Goal: Communication & Community: Answer question/provide support

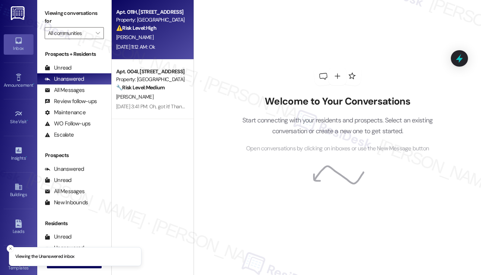
click at [155, 22] on div "Property: [GEOGRAPHIC_DATA]" at bounding box center [150, 20] width 69 height 8
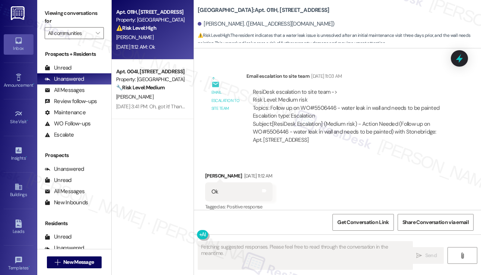
scroll to position [3198, 0]
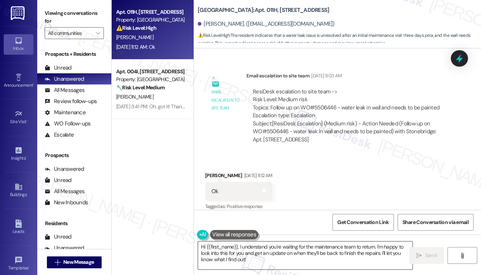
click at [259, 252] on textarea "Hi {{first_name}}, I understand you're waiting for the maintenance team to retu…" at bounding box center [305, 256] width 214 height 28
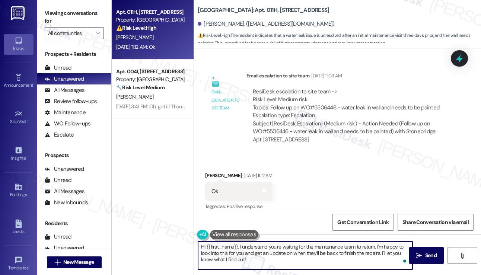
click at [321, 246] on textarea "Hi {{first_name}}, I understand you're waiting for the maintenance team to retu…" at bounding box center [305, 256] width 214 height 28
click at [293, 256] on textarea "Hi {{first_name}}, I understand you're waiting for the maintenance team to retu…" at bounding box center [305, 256] width 214 height 28
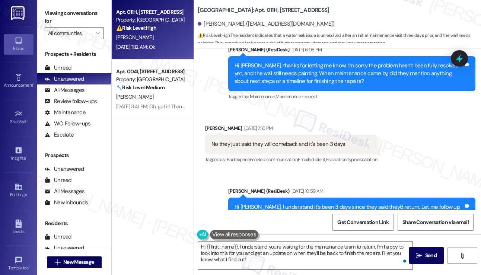
click at [261, 140] on div "No they just said they will comeback and it's been 3 days" at bounding box center [278, 144] width 134 height 8
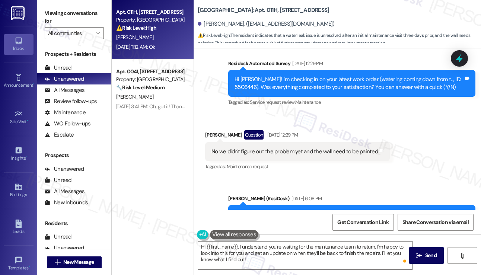
click at [262, 142] on div "No we didn't figure out the problem yet and the wall need to be painted Tags an…" at bounding box center [297, 151] width 185 height 19
click at [262, 148] on div "No we didn't figure out the problem yet and the wall need to be painted" at bounding box center [294, 152] width 166 height 8
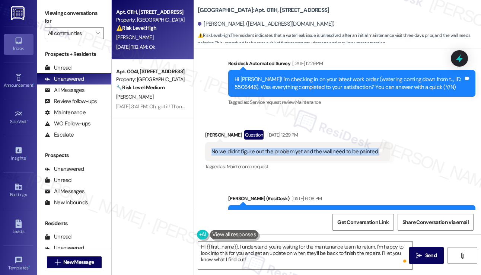
click at [262, 148] on div "No we didn't figure out the problem yet and the wall need to be painted" at bounding box center [294, 152] width 166 height 8
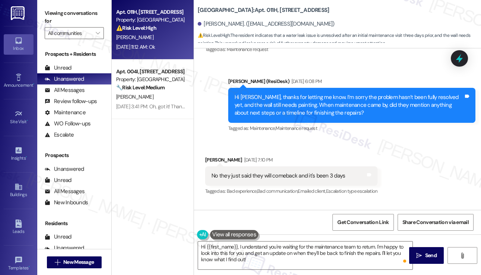
scroll to position [3049, 0]
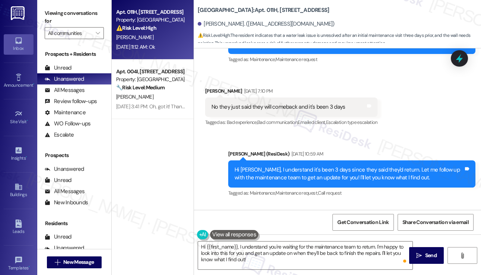
click at [260, 103] on div "No they just said they will comeback and it's been 3 days" at bounding box center [278, 107] width 134 height 8
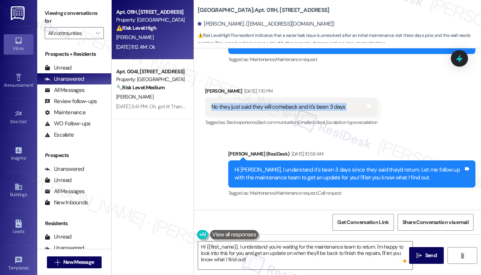
click at [260, 103] on div "No they just said they will comeback and it's been 3 days" at bounding box center [278, 107] width 134 height 8
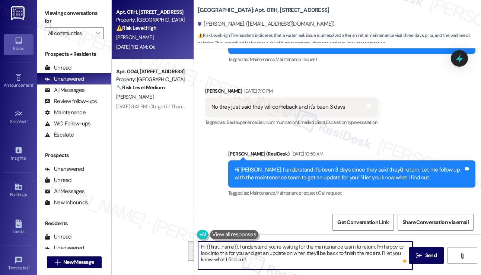
drag, startPoint x: 264, startPoint y: 261, endPoint x: 241, endPoint y: 243, distance: 28.9
click at [241, 243] on textarea "Hi {{first_name}}, I understand you're waiting for the maintenance team to retu…" at bounding box center [305, 256] width 214 height 28
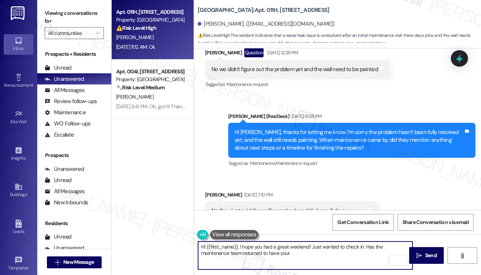
scroll to position [2900, 0]
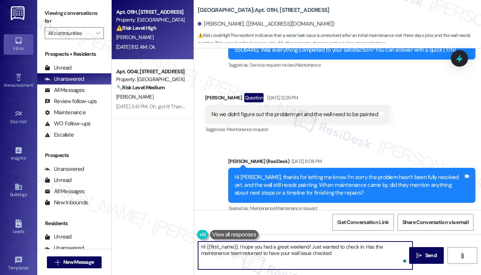
type textarea "Hi {{first_name}}, I hope you had a great weekend! Just wanted to check in. Has…"
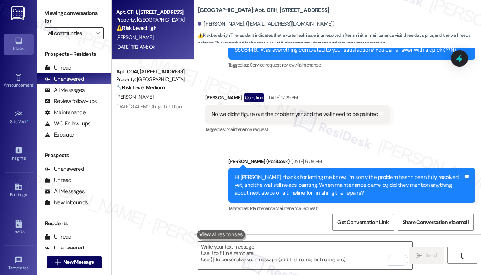
drag, startPoint x: 67, startPoint y: 6, endPoint x: 89, endPoint y: 29, distance: 32.4
click at [67, 6] on div "Viewing conversations for All communities " at bounding box center [74, 23] width 74 height 47
click at [245, 253] on textarea "To enrich screen reader interactions, please activate Accessibility in Grammarl…" at bounding box center [305, 256] width 214 height 28
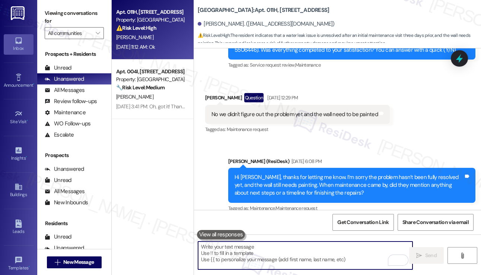
paste textarea "Hi {{first_name}}, I hope you had a great weekend! I just wanted to check in—ha…"
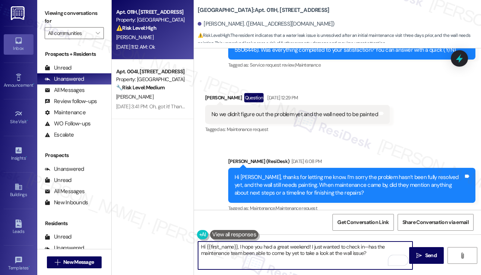
click at [291, 249] on textarea "Hi {{first_name}}, I hope you had a great weekend! I just wanted to check in—ha…" at bounding box center [305, 256] width 214 height 28
click at [359, 254] on textarea "Hi {{first_name}}, I hope you had a great weekend! I just wanted to check in—ha…" at bounding box center [305, 256] width 214 height 28
type textarea "Hi {{first_name}}, I hope you had a great weekend! I just wanted to check in—ha…"
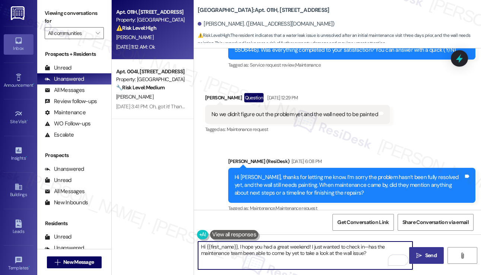
click at [411, 253] on button " Send" at bounding box center [426, 255] width 35 height 17
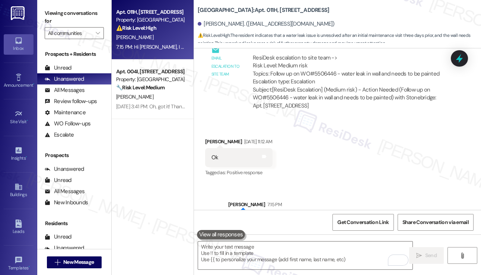
scroll to position [3258, 0]
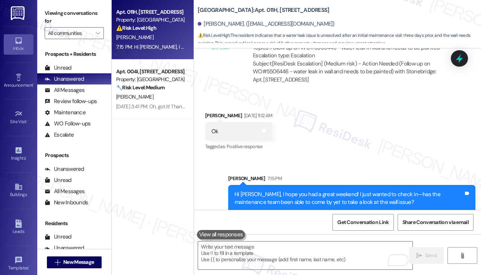
click at [286, 185] on div "Hi [PERSON_NAME], I hope you had a great weekend! I just wanted to check in—has…" at bounding box center [351, 198] width 247 height 27
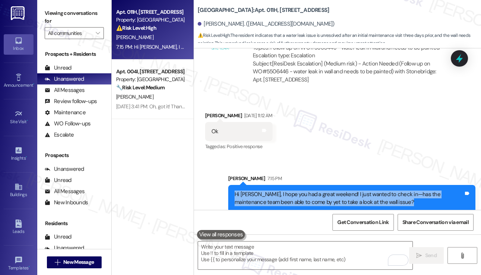
click at [286, 185] on div "Hi [PERSON_NAME], I hope you had a great weekend! I just wanted to check in—has…" at bounding box center [351, 198] width 247 height 27
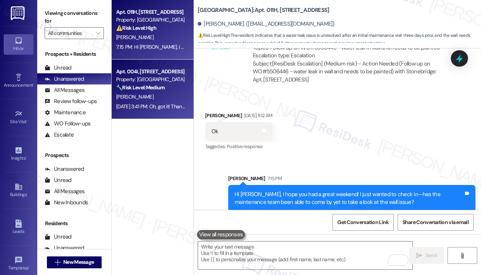
click at [155, 96] on div "[PERSON_NAME]" at bounding box center [150, 96] width 70 height 9
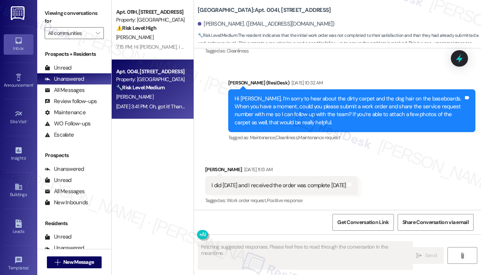
scroll to position [335, 0]
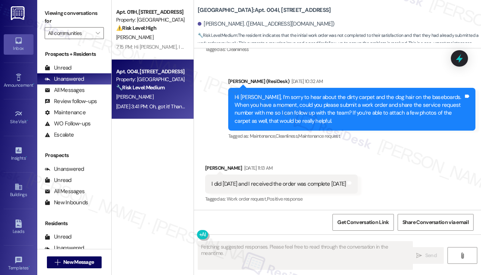
click at [305, 184] on div "I did [DATE] and I received the order was complete [DATE]" at bounding box center [278, 184] width 134 height 8
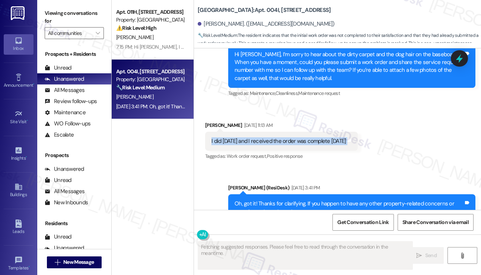
scroll to position [407, 0]
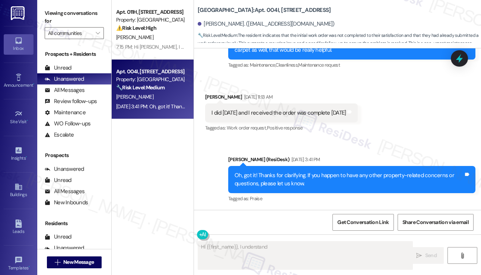
click at [309, 184] on div "Oh, got it! Thanks for clarifying. If you happen to have any other property-rel…" at bounding box center [349, 180] width 229 height 16
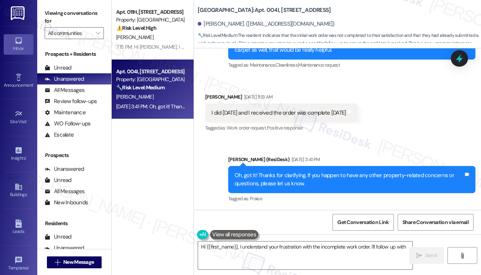
click at [309, 184] on div "Oh, got it! Thanks for clarifying. If you happen to have any other property-rel…" at bounding box center [349, 180] width 229 height 16
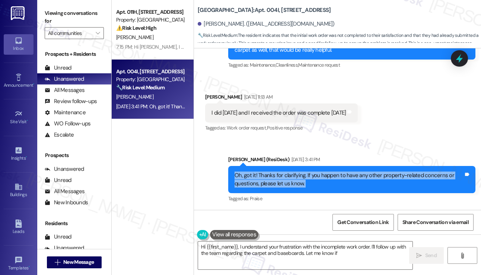
click at [309, 184] on div "Oh, got it! Thanks for clarifying. If you happen to have any other property-rel…" at bounding box center [349, 180] width 229 height 16
type textarea "Hi {{first_name}}, I understand your frustration with the incomplete work order…"
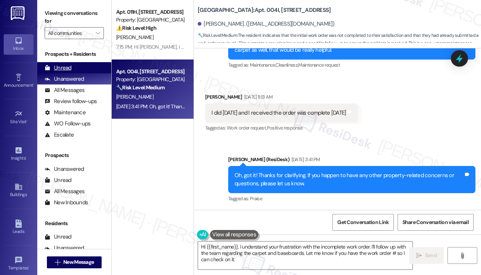
click at [68, 68] on div "Unread" at bounding box center [58, 68] width 27 height 8
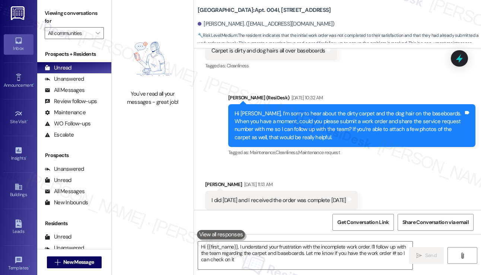
type textarea "Hi {{first_name}}, I understand your frustration with the incomplete work order…"
